Goal: Navigation & Orientation: Find specific page/section

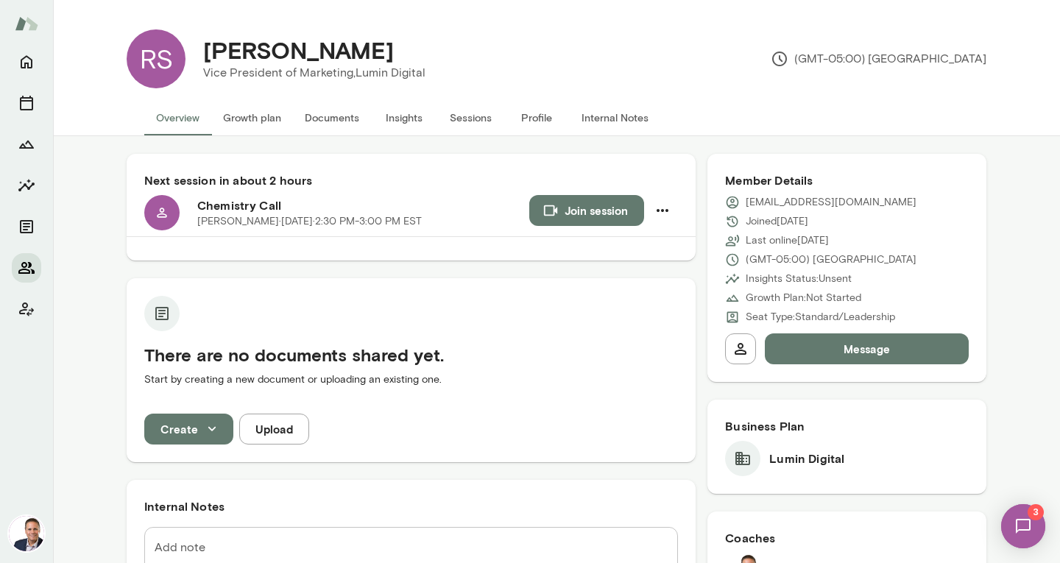
scroll to position [540, 0]
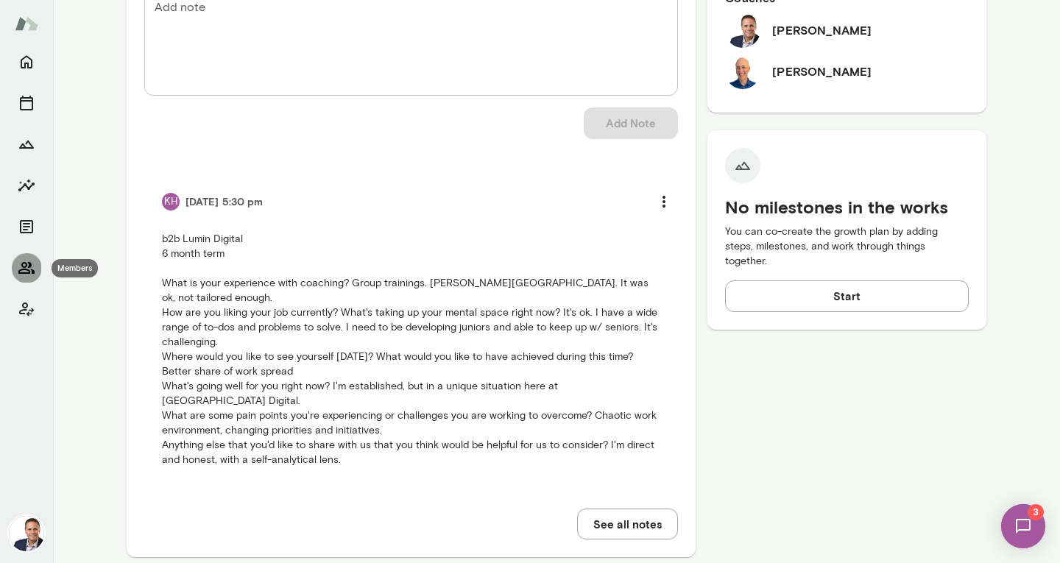
click at [29, 263] on icon "Members" at bounding box center [26, 268] width 16 height 12
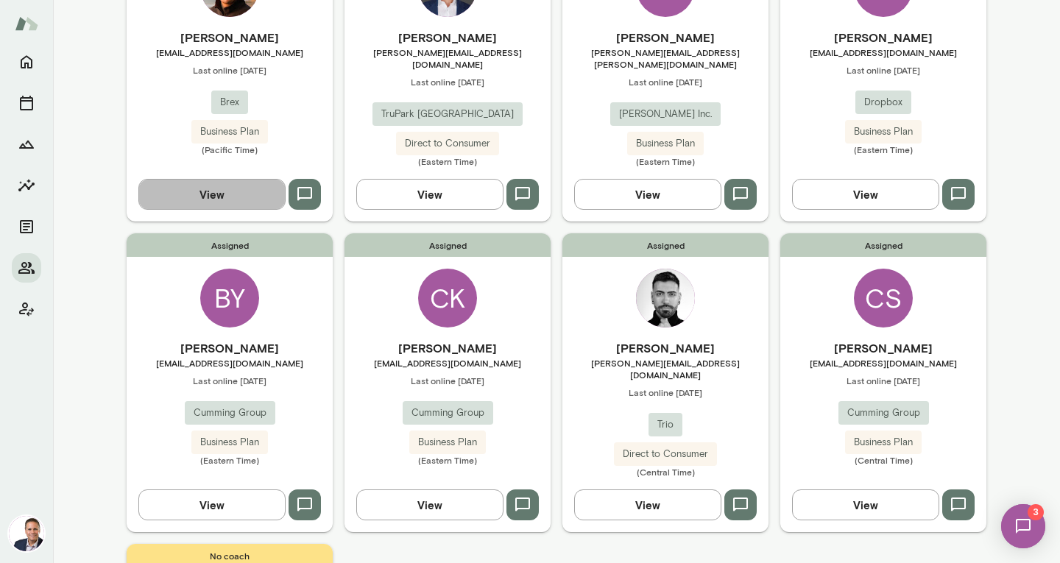
click at [233, 179] on button "View" at bounding box center [211, 194] width 147 height 31
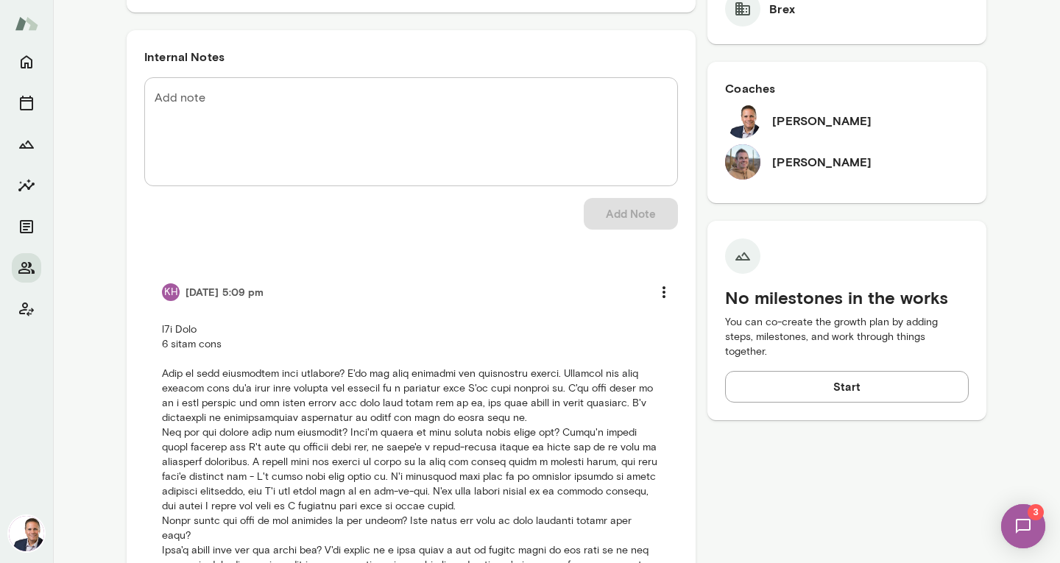
scroll to position [471, 0]
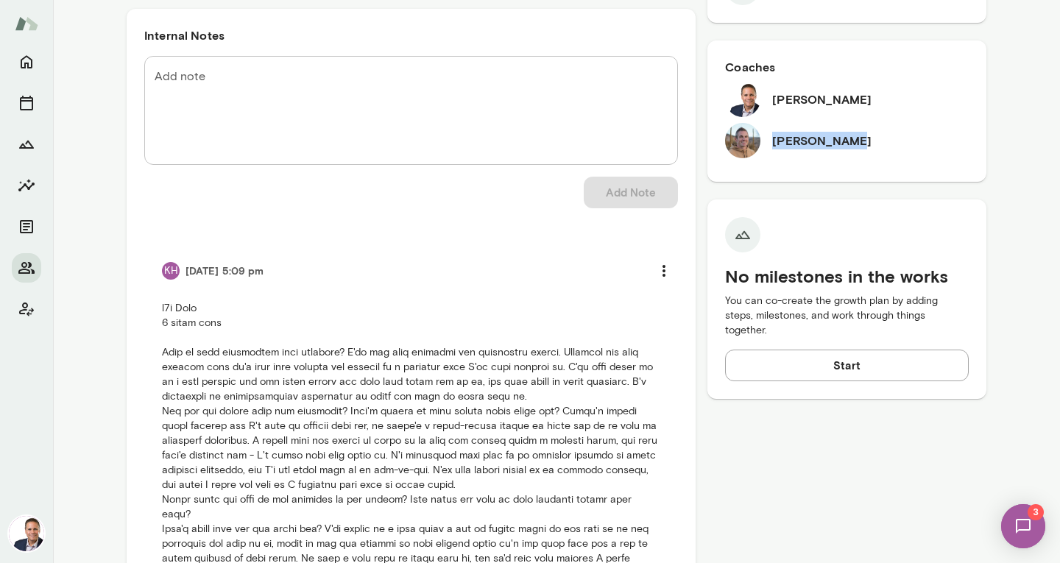
drag, startPoint x: 767, startPoint y: 141, endPoint x: 843, endPoint y: 132, distance: 75.5
click at [843, 132] on div "[PERSON_NAME]" at bounding box center [847, 140] width 244 height 35
click at [219, 393] on p at bounding box center [411, 537] width 498 height 472
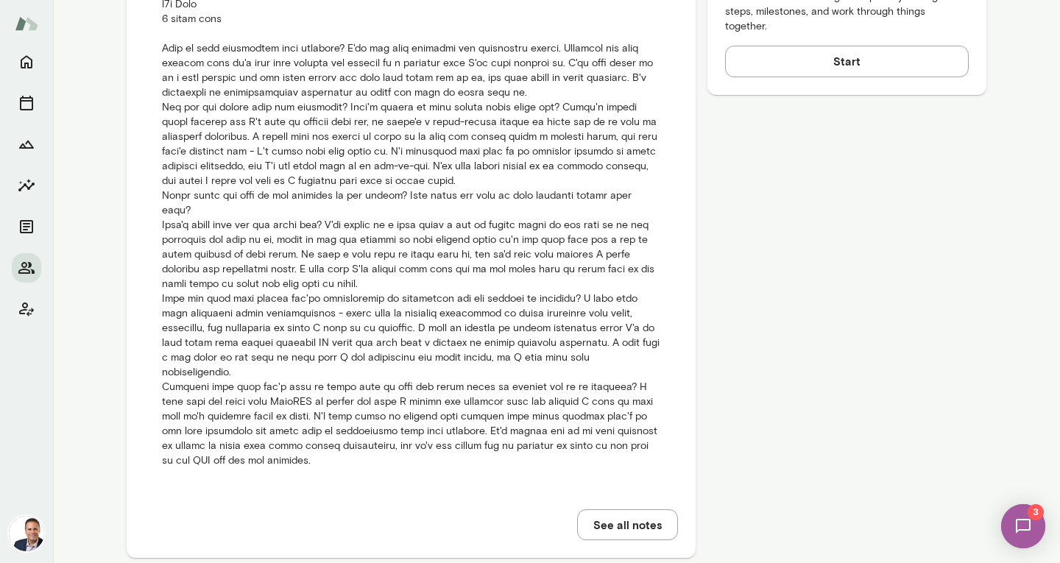
scroll to position [776, 0]
click at [281, 333] on p at bounding box center [411, 232] width 498 height 472
